Goal: Navigation & Orientation: Find specific page/section

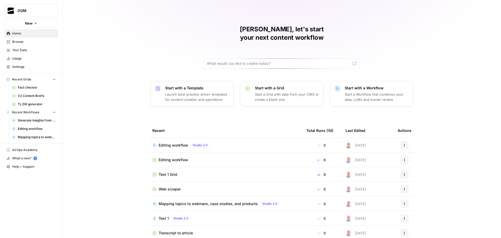
click at [30, 50] on span "Your Data" at bounding box center [34, 50] width 44 height 5
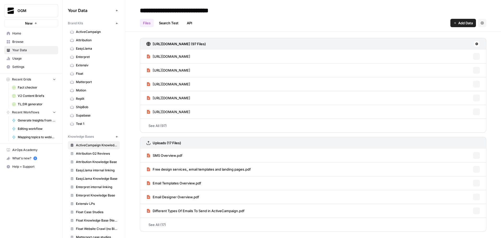
click at [96, 32] on span "ActiveCampaign" at bounding box center [96, 31] width 41 height 5
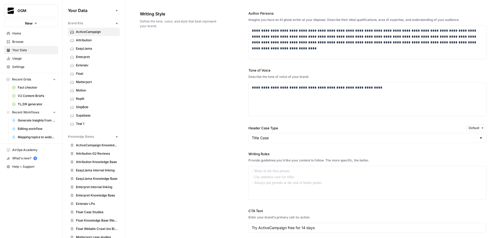
scroll to position [114, 0]
